Goal: Task Accomplishment & Management: Use online tool/utility

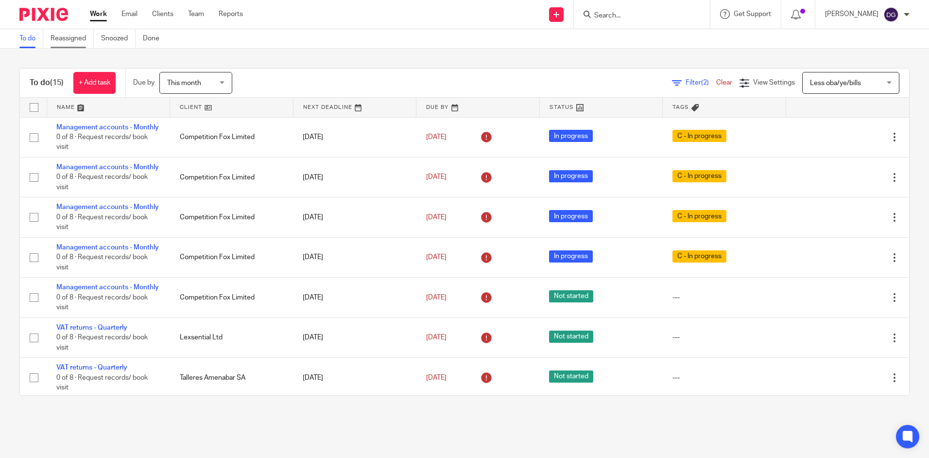
click at [80, 40] on link "Reassigned" at bounding box center [72, 38] width 43 height 19
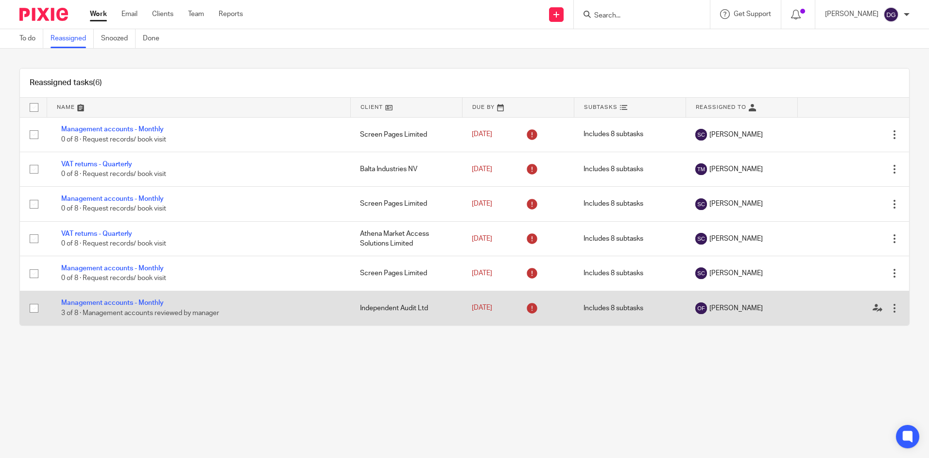
click at [152, 307] on td "Management accounts - Monthly 3 of 8 · Management accounts reviewed by manager" at bounding box center [199, 308] width 304 height 35
click at [152, 300] on link "Management accounts - Monthly" at bounding box center [112, 302] width 103 height 7
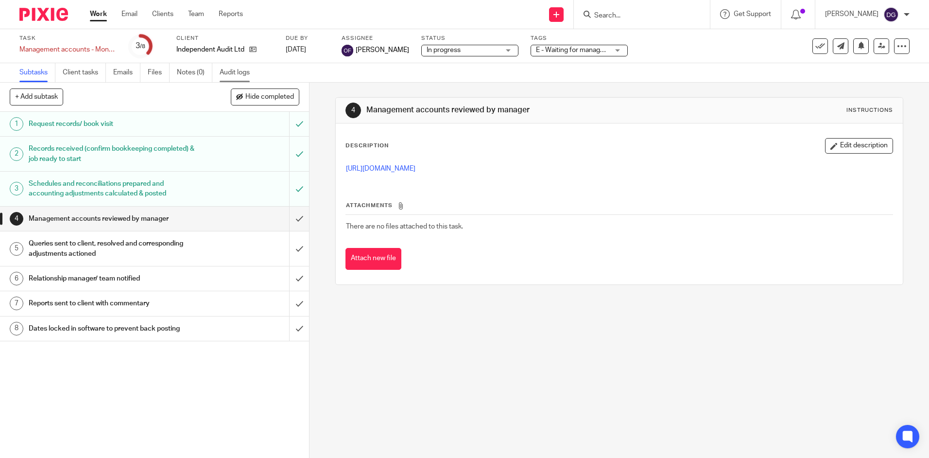
click at [251, 73] on link "Audit logs" at bounding box center [238, 72] width 37 height 19
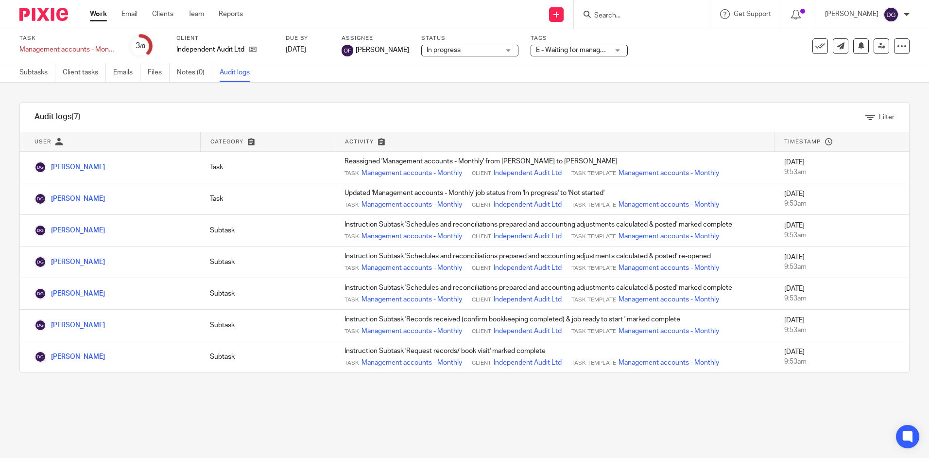
click at [102, 15] on link "Work" at bounding box center [98, 14] width 17 height 10
